Goal: Check status: Check status

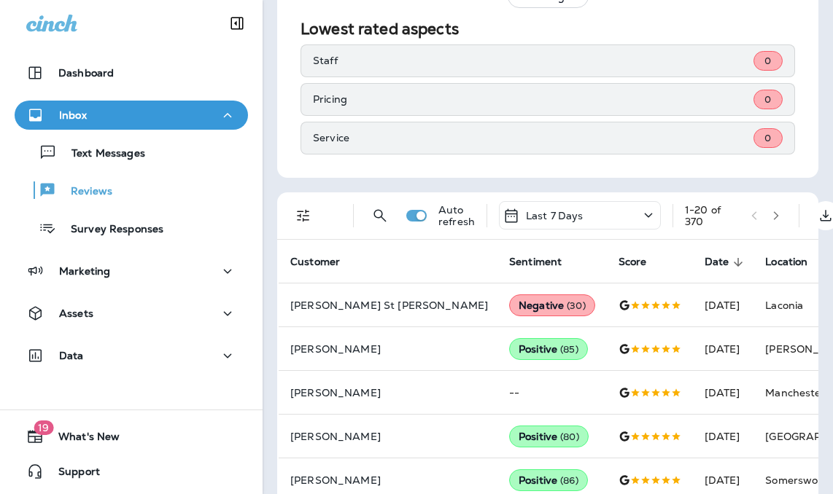
scroll to position [437, 0]
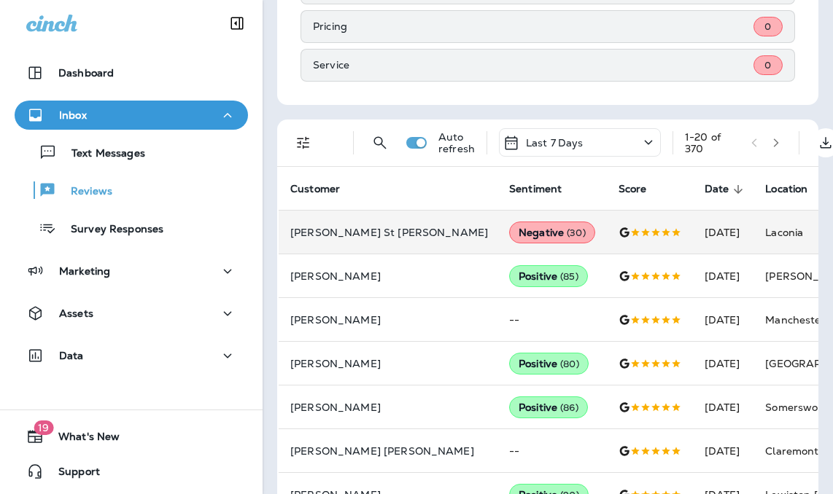
click at [698, 229] on td "[DATE]" at bounding box center [723, 233] width 61 height 44
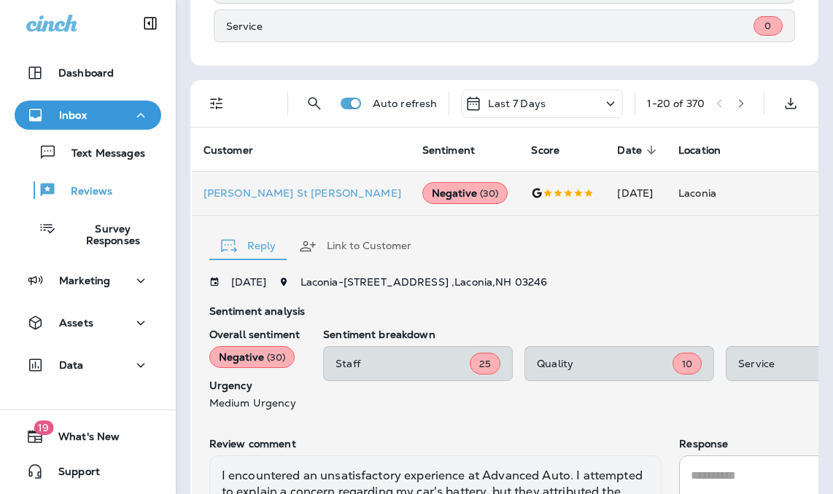
click at [698, 346] on div "Staff 25 Quality 10 Service 35 Communication 20" at bounding box center [727, 363] width 809 height 35
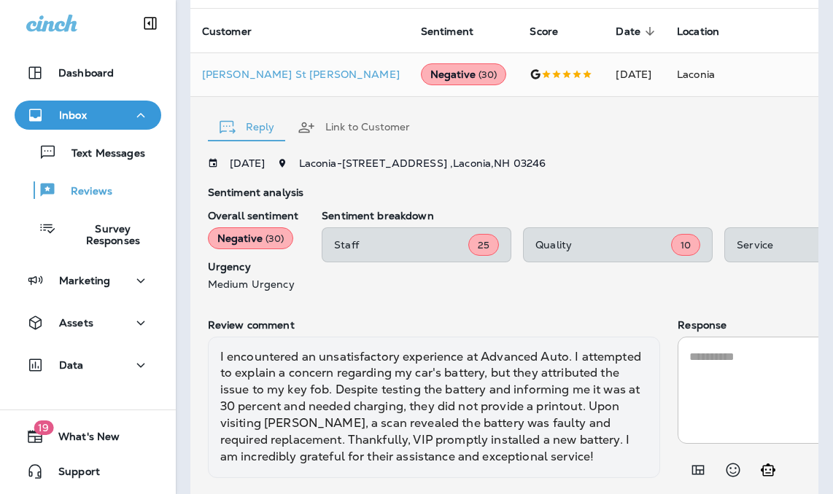
scroll to position [340, 0]
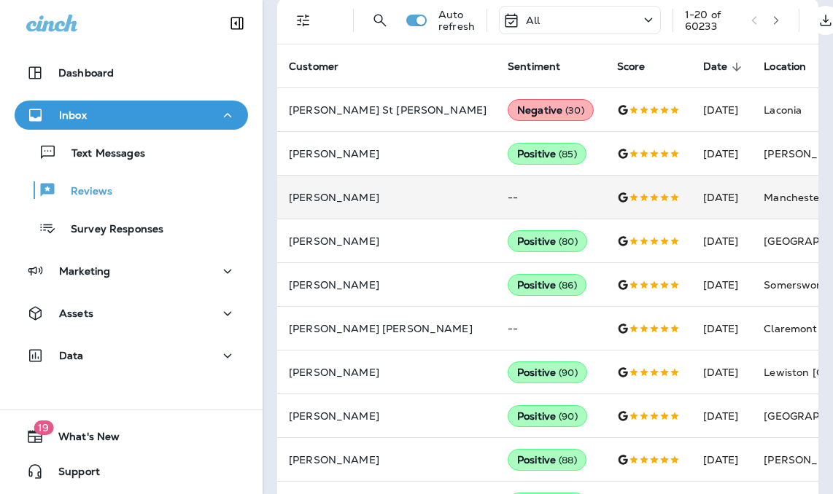
scroll to position [559, 0]
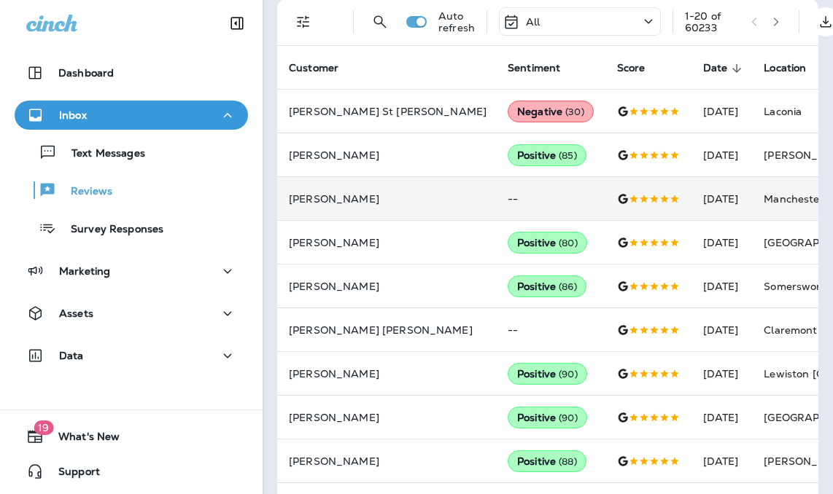
click at [691, 201] on td "[DATE]" at bounding box center [721, 199] width 61 height 44
